Goal: Information Seeking & Learning: Learn about a topic

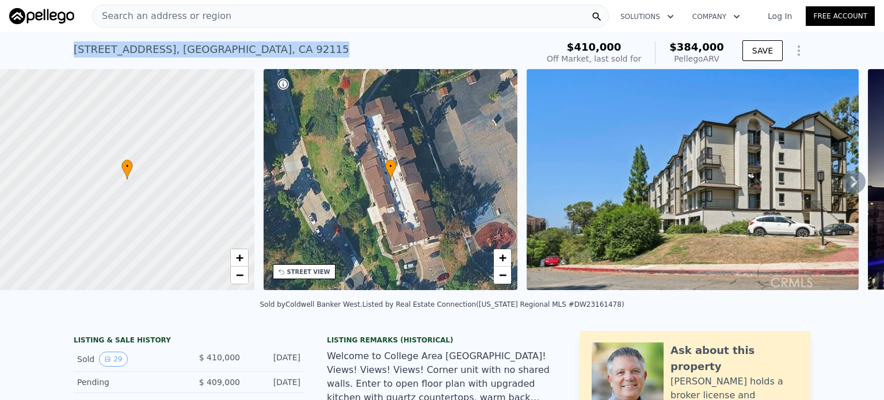
drag, startPoint x: 291, startPoint y: 53, endPoint x: 64, endPoint y: 47, distance: 226.3
click at [64, 47] on div "[STREET_ADDRESS] Sold [DATE] for $410k (~ARV $384k ) $410,000 Off Market, last …" at bounding box center [442, 50] width 884 height 37
copy div "[STREET_ADDRESS]"
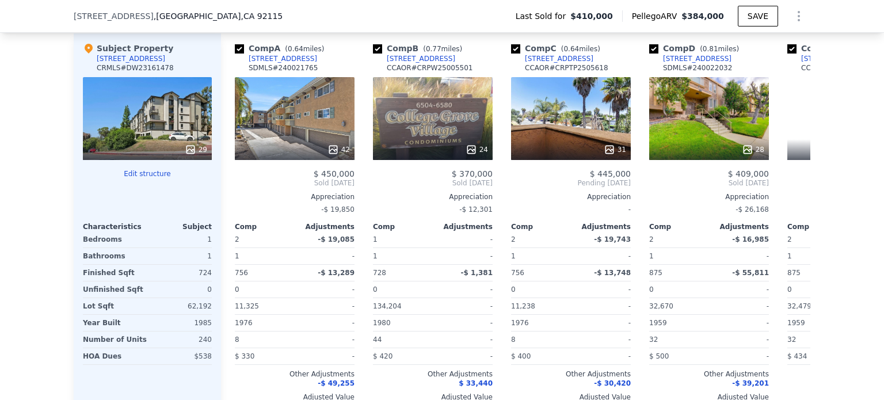
scroll to position [1396, 0]
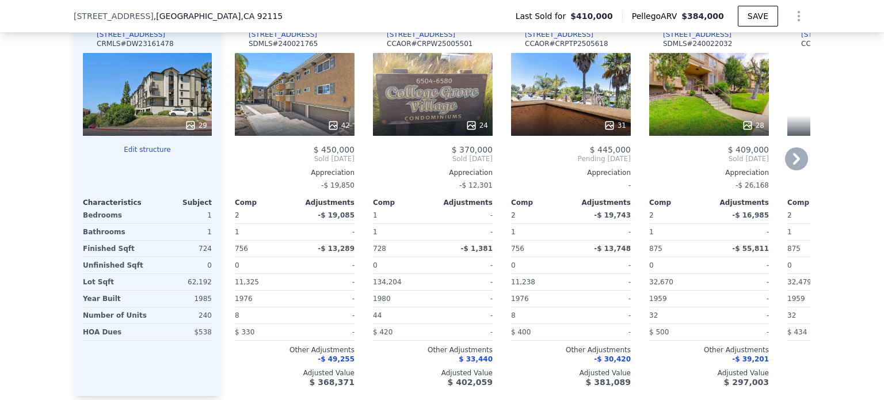
click at [797, 170] on icon at bounding box center [796, 158] width 23 height 23
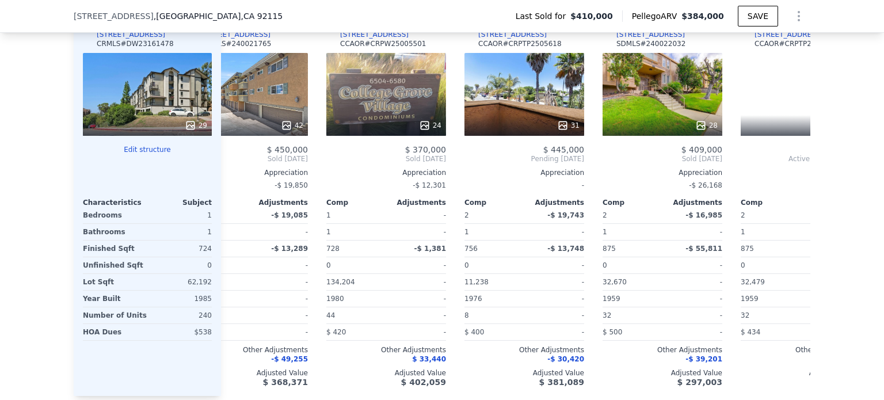
scroll to position [0, 267]
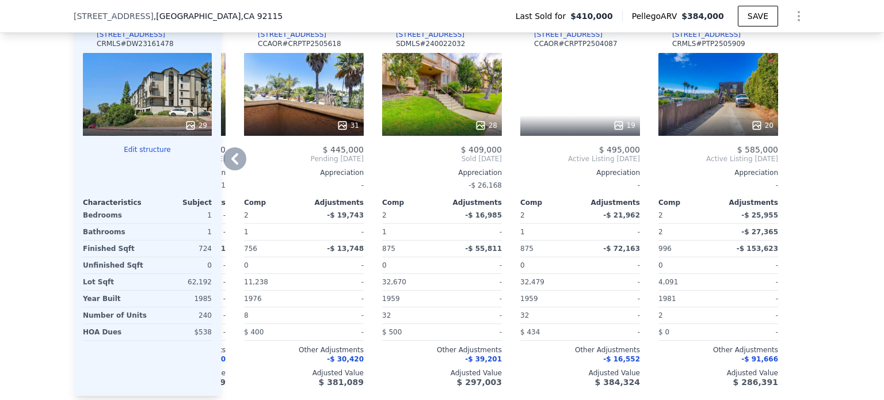
click at [233, 170] on icon at bounding box center [234, 158] width 23 height 23
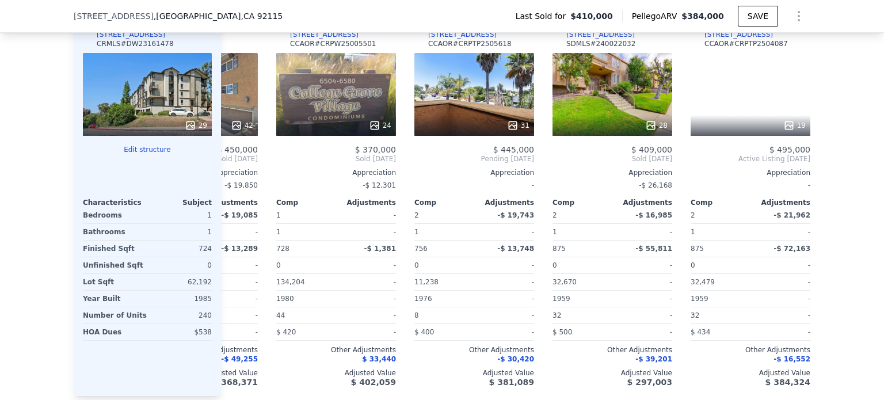
scroll to position [0, 0]
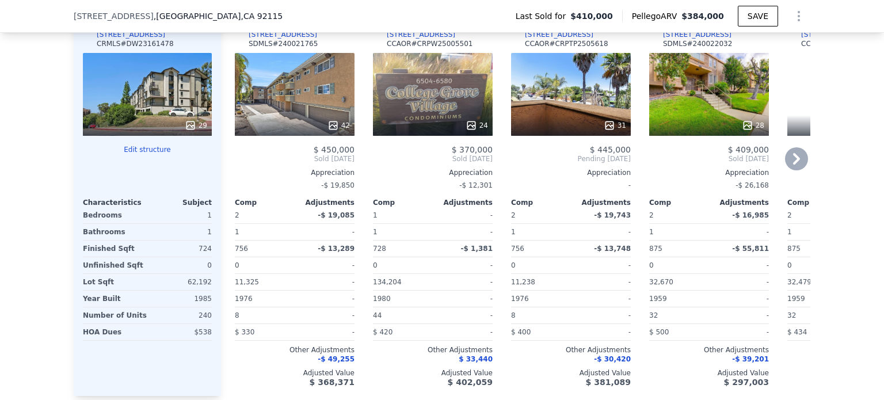
click at [235, 163] on span "Sold [DATE]" at bounding box center [295, 158] width 120 height 9
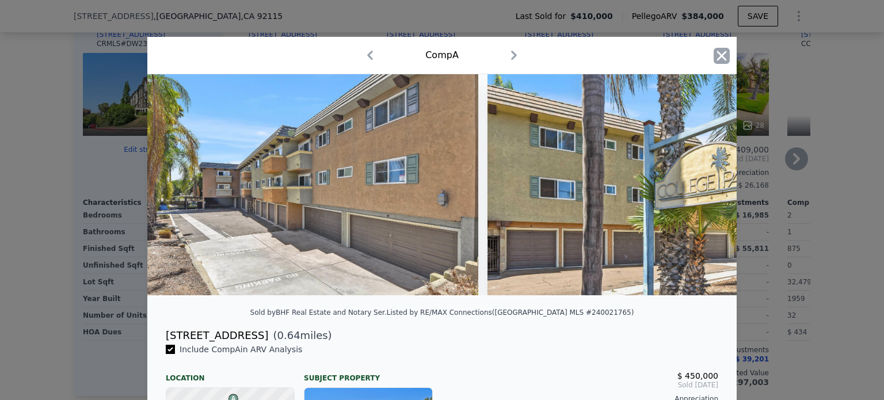
click at [718, 60] on icon "button" at bounding box center [722, 56] width 16 height 16
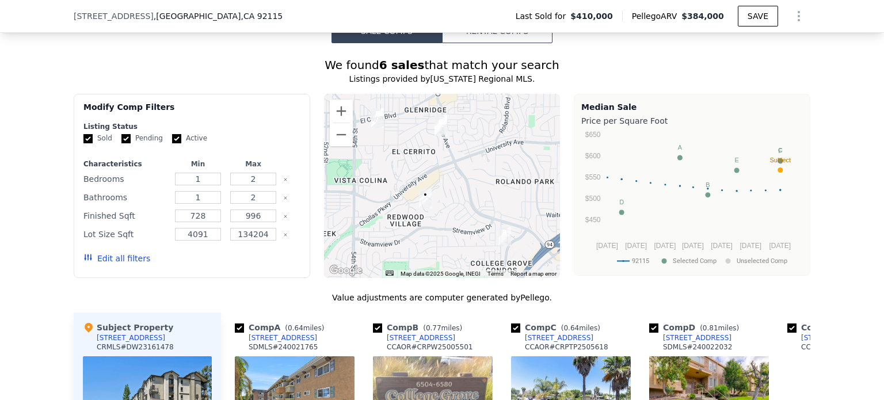
scroll to position [1102, 0]
